Goal: Entertainment & Leisure: Consume media (video, audio)

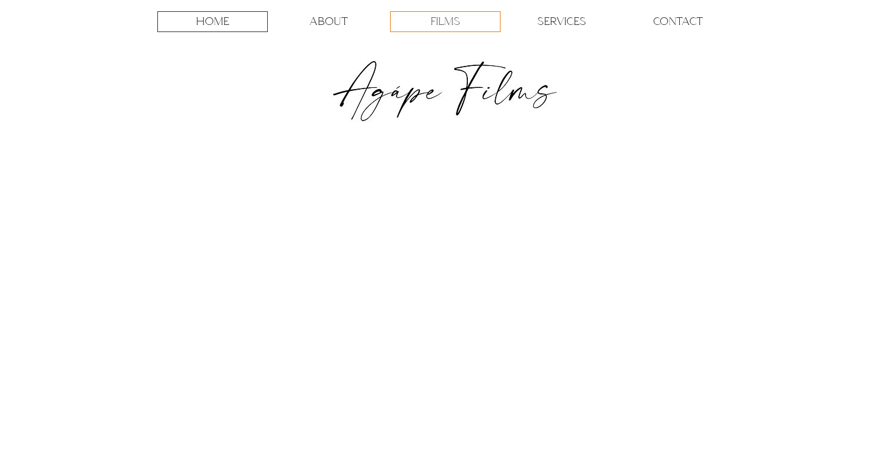
click at [441, 25] on p "FILMS" at bounding box center [445, 22] width 30 height 20
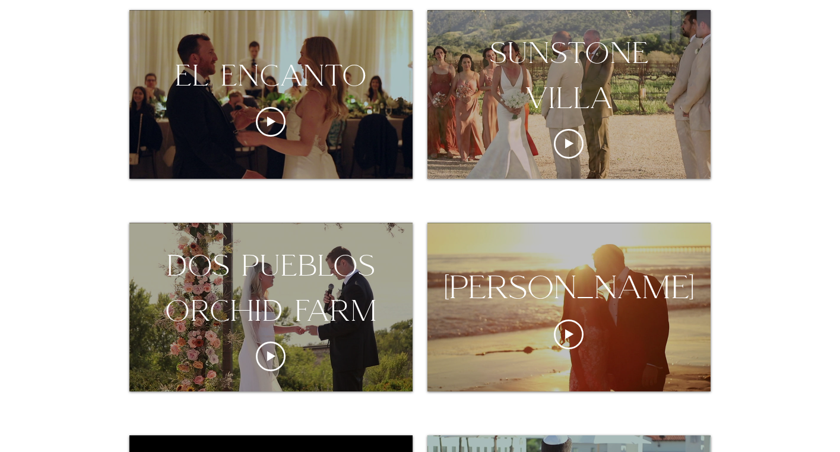
scroll to position [448, 0]
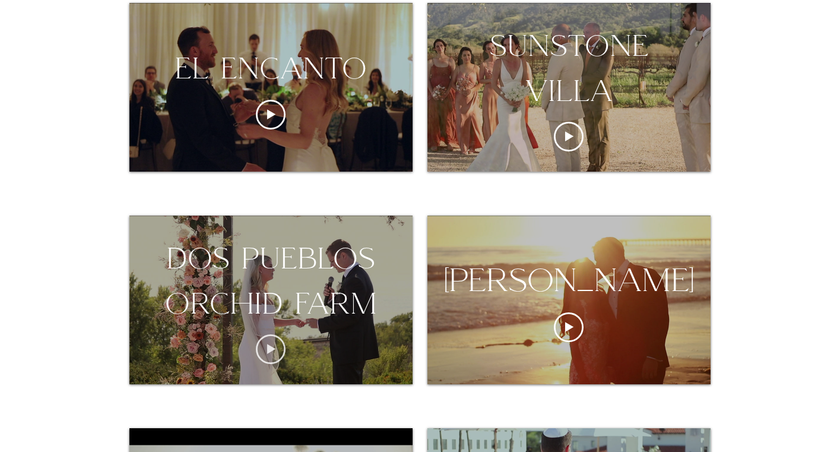
click at [267, 347] on icon "Play video" at bounding box center [271, 349] width 8 height 10
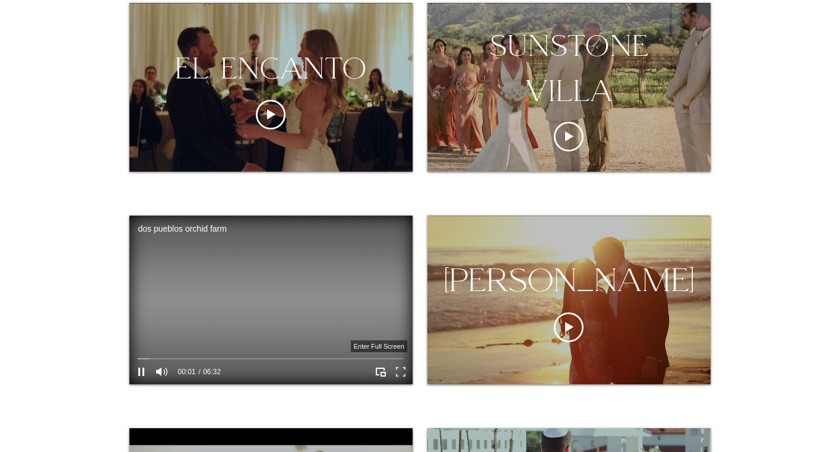
click at [401, 369] on icon "Enter full screen" at bounding box center [400, 372] width 18 height 18
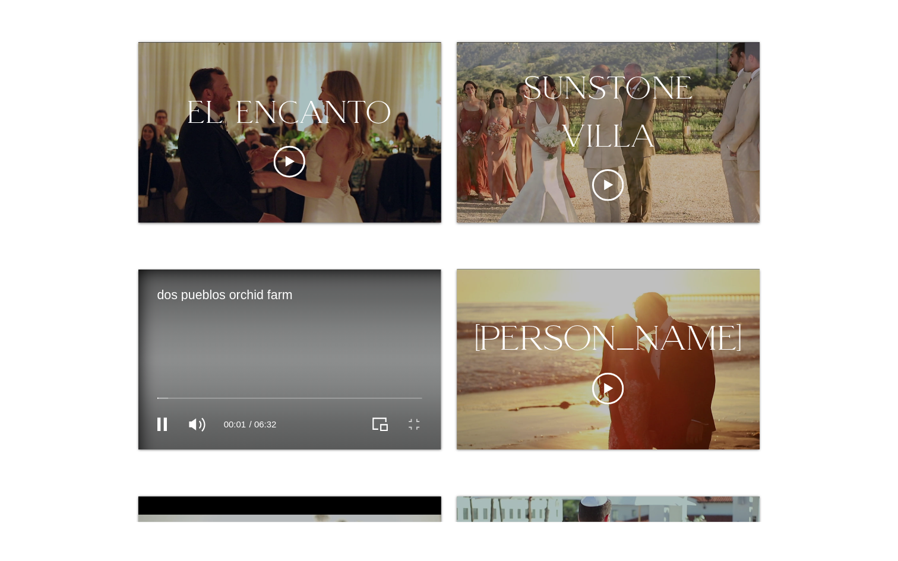
scroll to position [0, 0]
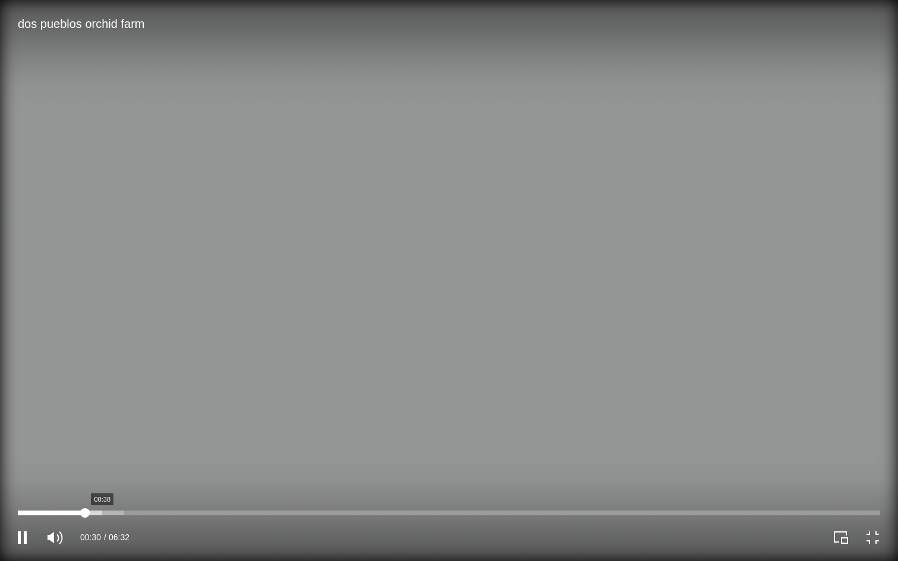
click at [103, 451] on div "dos pueblos orchid farm Video Player" at bounding box center [449, 513] width 862 height 5
click at [128, 451] on div "dos pueblos orchid farm Video Player" at bounding box center [449, 513] width 862 height 5
click at [173, 451] on div "dos pueblos orchid farm Video Player" at bounding box center [449, 513] width 862 height 5
click at [191, 451] on div "dos pueblos orchid farm Video Player" at bounding box center [449, 513] width 862 height 5
click at [213, 451] on div "dos pueblos orchid farm Video Player" at bounding box center [449, 513] width 862 height 5
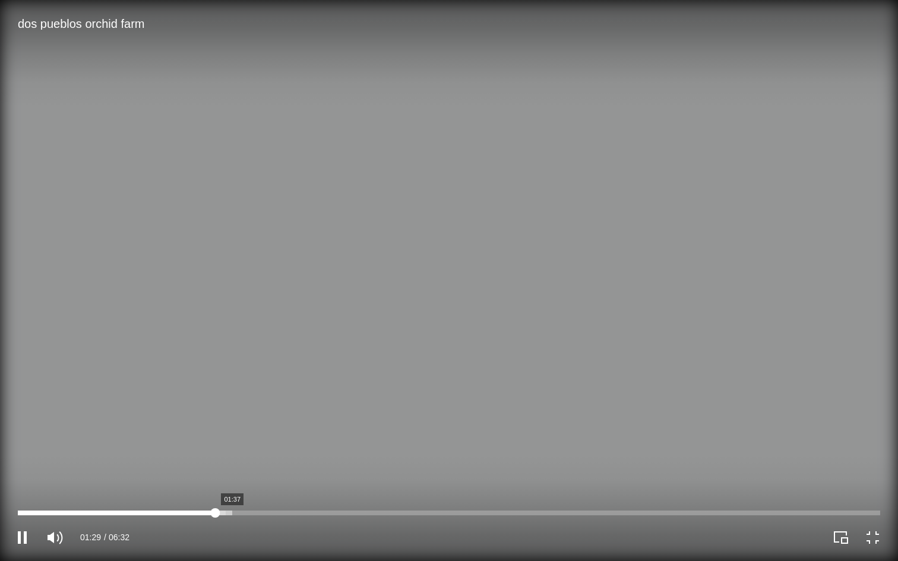
click at [232, 451] on div "dos pueblos orchid farm Video Player" at bounding box center [449, 513] width 862 height 5
click at [259, 451] on div "dos pueblos orchid farm Video Player" at bounding box center [449, 513] width 862 height 5
click at [277, 451] on div "dos pueblos orchid farm Video Player" at bounding box center [449, 513] width 862 height 5
click at [308, 451] on div "dos pueblos orchid farm Video Player" at bounding box center [449, 513] width 862 height 5
click at [323, 451] on div "dos pueblos orchid farm Video Player" at bounding box center [449, 513] width 862 height 5
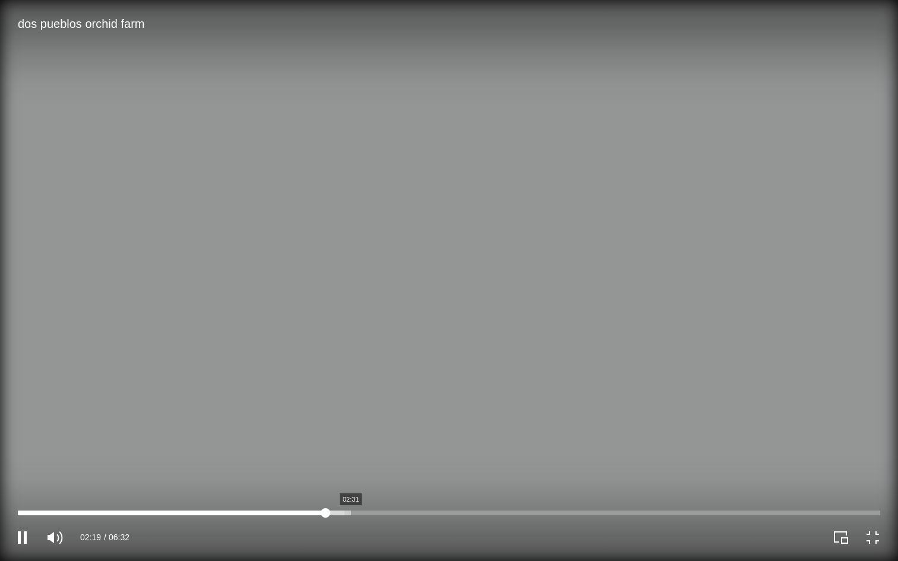
click at [352, 451] on div "dos pueblos orchid farm Video Player" at bounding box center [449, 513] width 862 height 5
click at [385, 451] on div "dos pueblos orchid farm Video Player" at bounding box center [449, 513] width 862 height 5
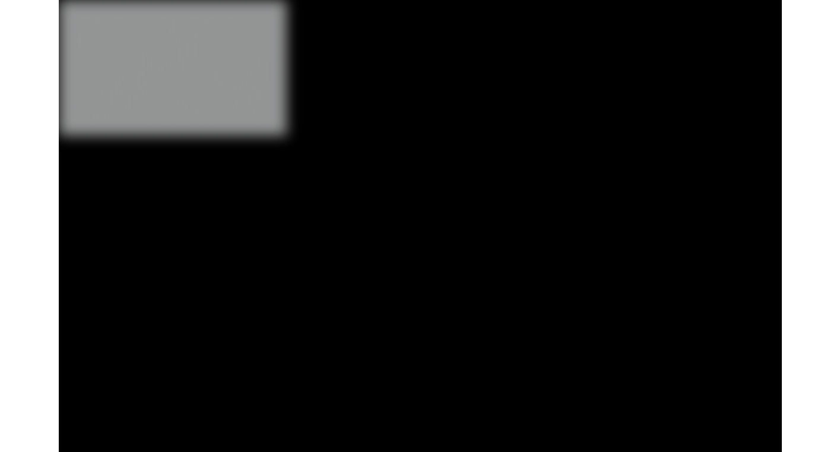
scroll to position [448, 0]
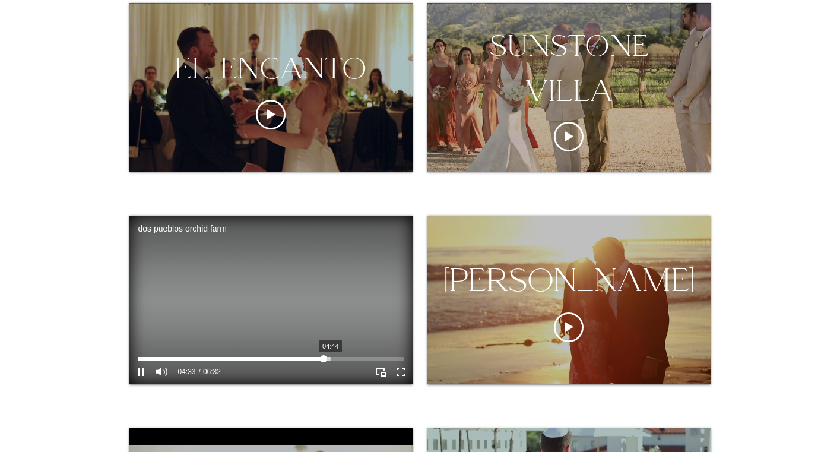
click at [331, 358] on div "dos pueblos orchid farm Video Player" at bounding box center [270, 359] width 265 height 4
click at [142, 370] on icon "Pause" at bounding box center [141, 371] width 6 height 8
